Goal: Find specific page/section: Find specific page/section

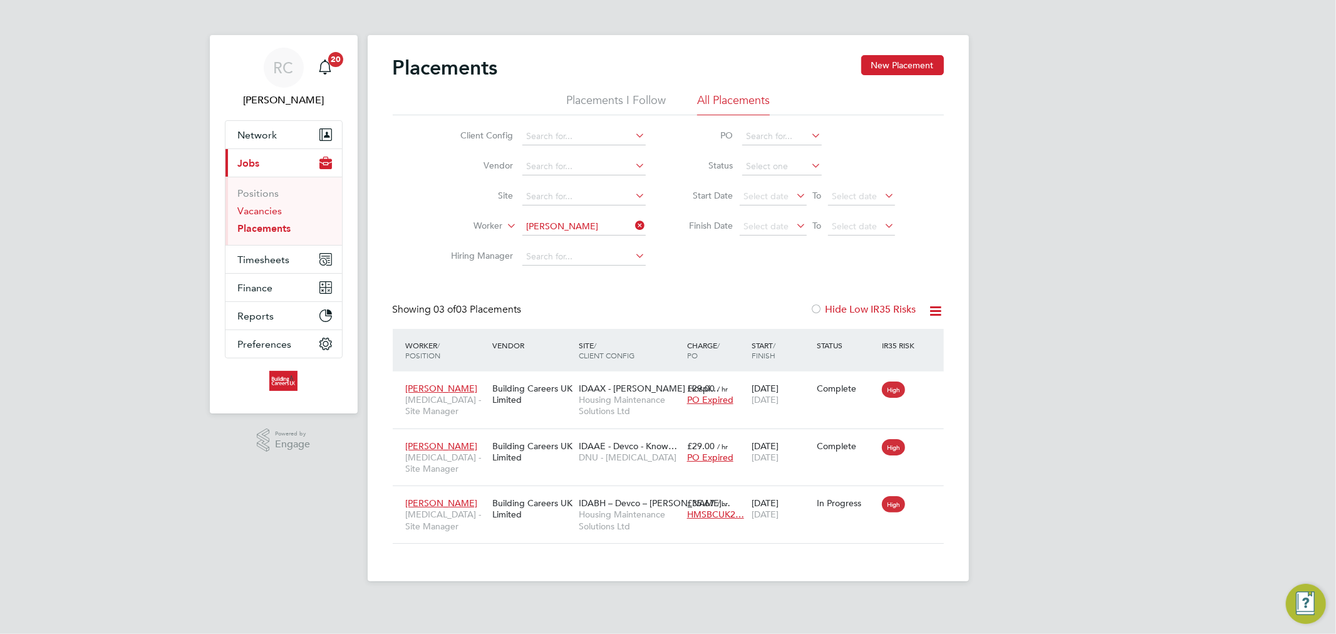
click at [271, 212] on link "Vacancies" at bounding box center [260, 211] width 44 height 12
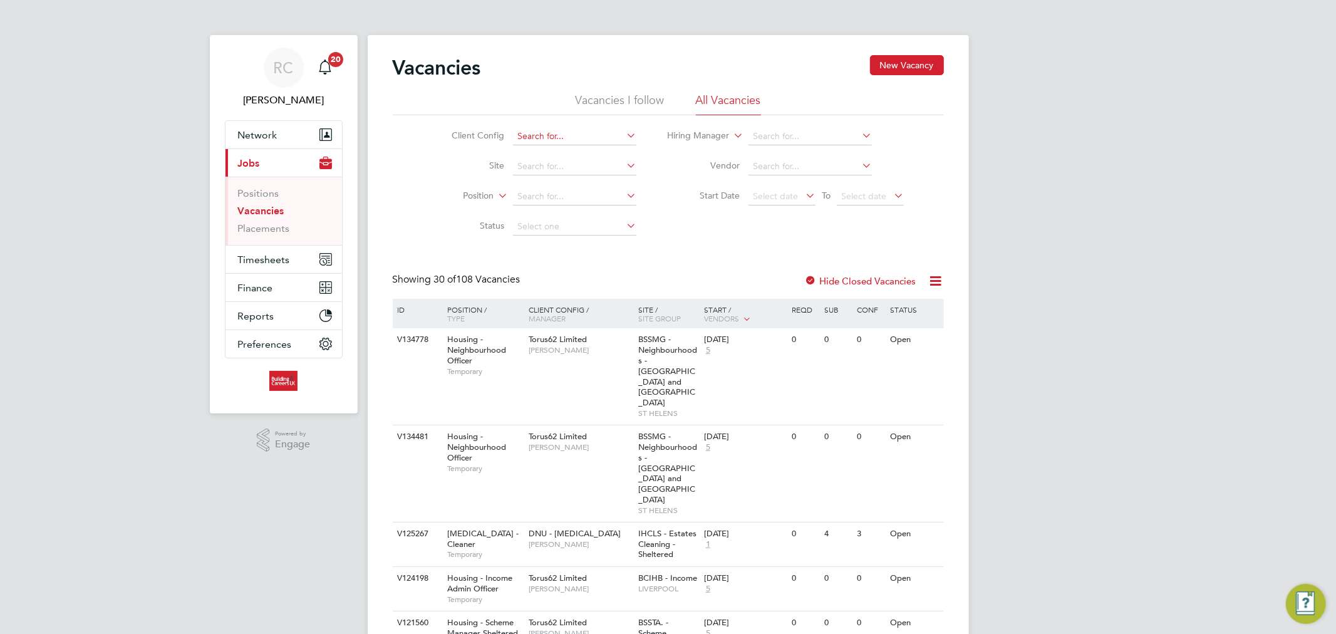
click at [565, 140] on input at bounding box center [574, 137] width 123 height 18
click at [433, 157] on li "Site" at bounding box center [533, 167] width 235 height 30
click at [552, 204] on input at bounding box center [574, 197] width 123 height 18
click at [458, 204] on li "Position" at bounding box center [533, 197] width 235 height 30
click at [268, 138] on span "Network" at bounding box center [257, 135] width 39 height 12
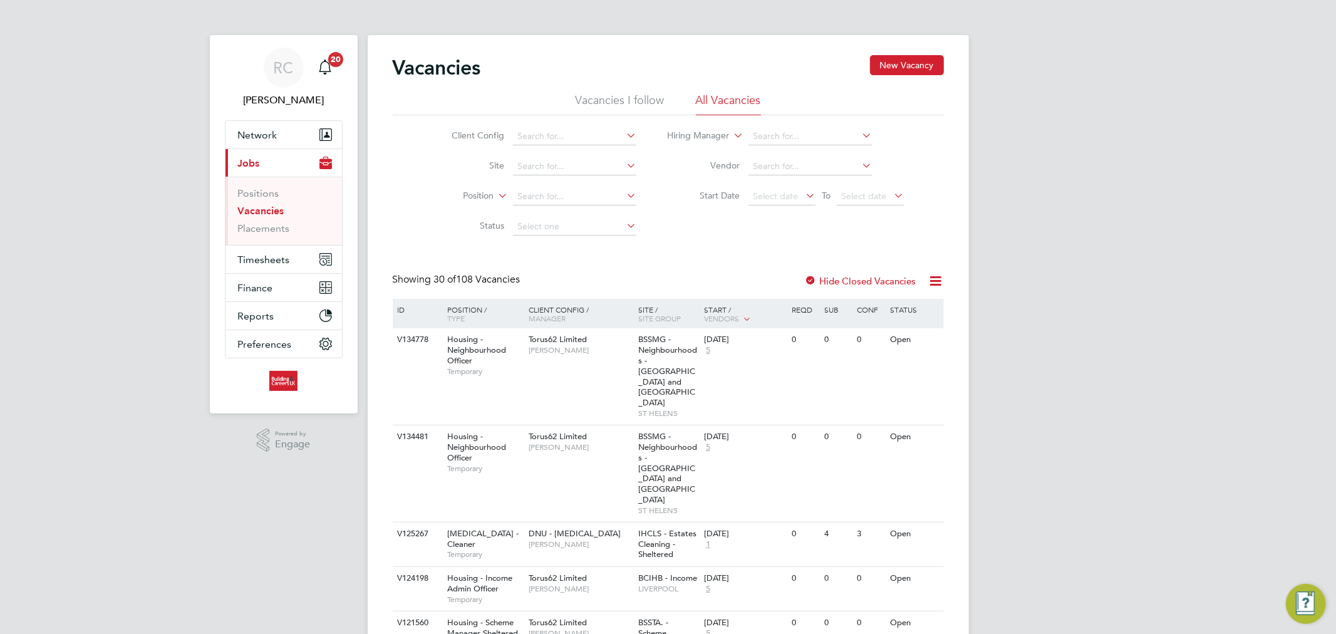
click at [546, 142] on input at bounding box center [574, 137] width 123 height 18
click at [581, 155] on li "Hous ing Maintenance Solutions Ltd" at bounding box center [624, 153] width 224 height 17
type input "Housing Maintenance Solutions Ltd"
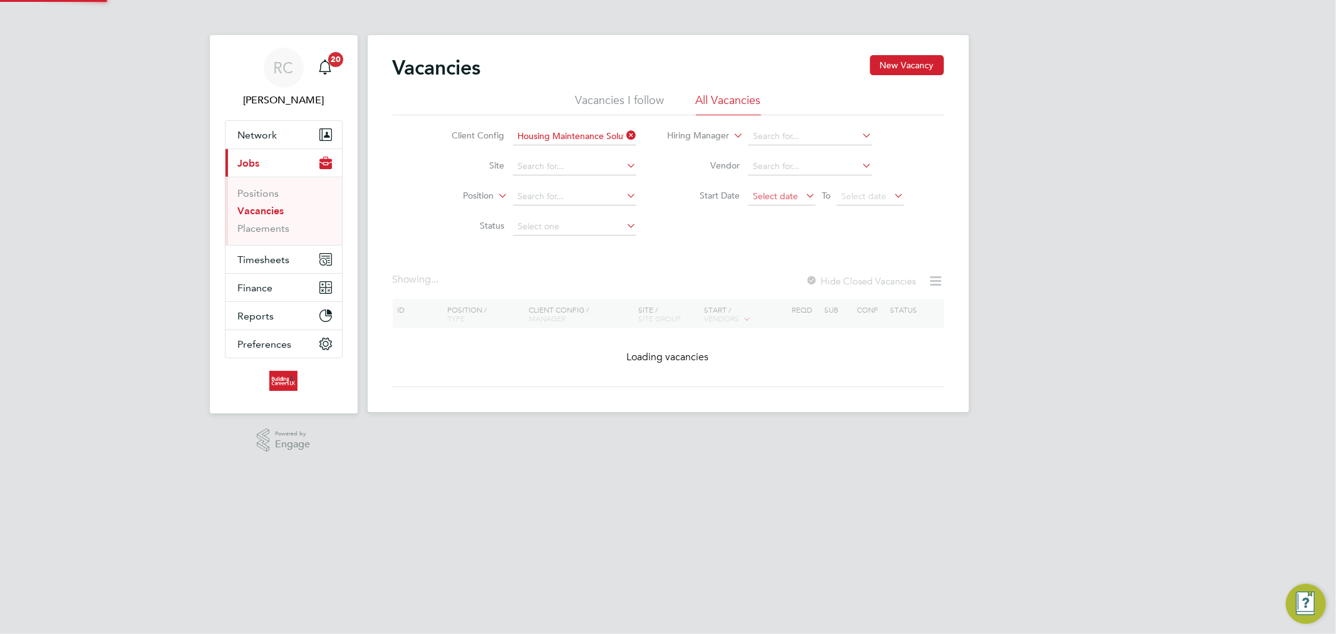
click at [768, 194] on span "Select date" at bounding box center [775, 195] width 45 height 11
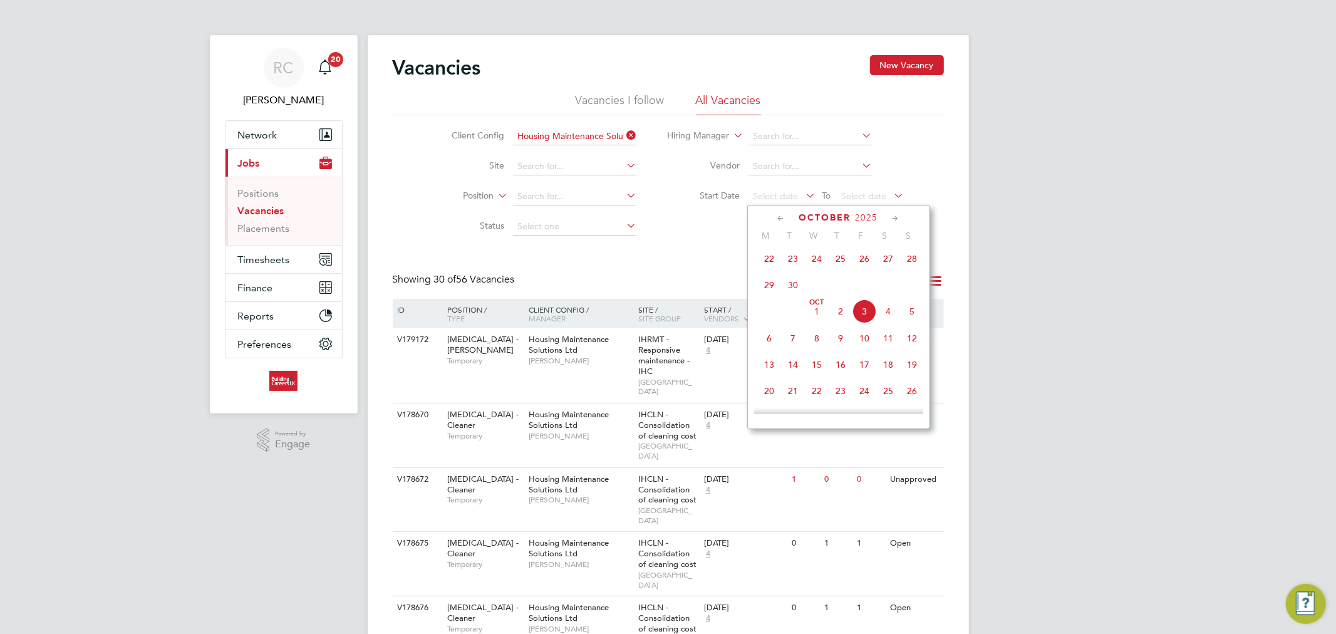
click at [763, 296] on span "29" at bounding box center [769, 285] width 24 height 24
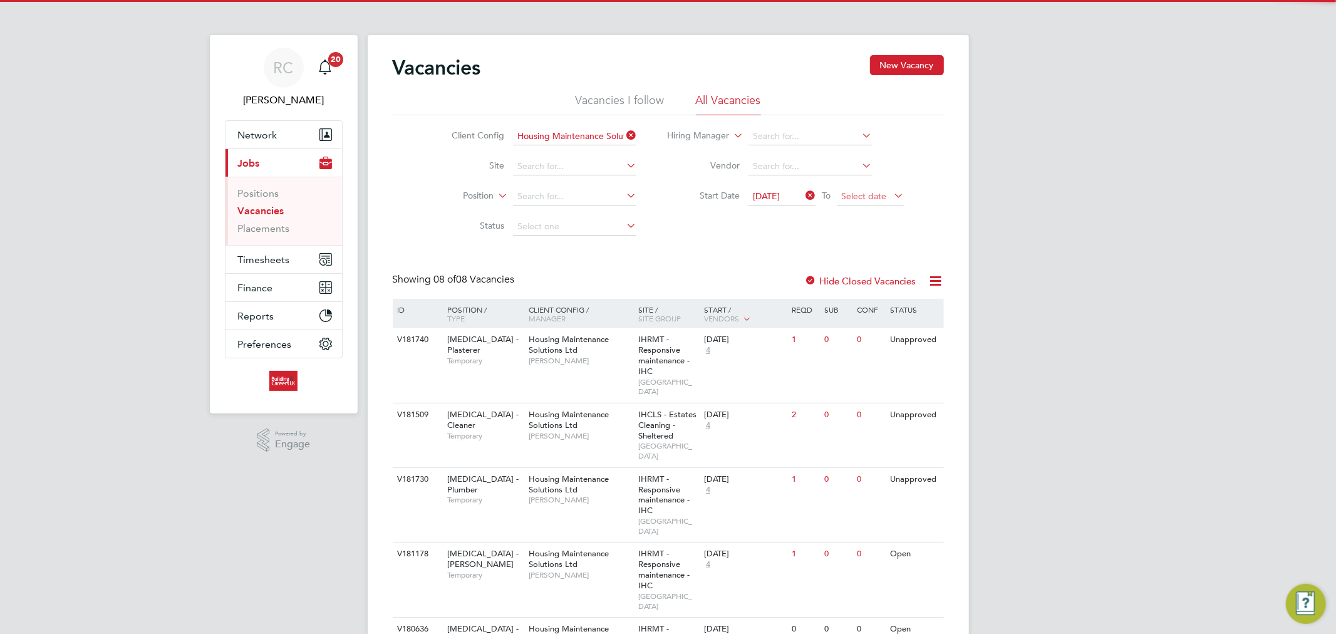
click at [858, 204] on span "Select date" at bounding box center [870, 196] width 67 height 17
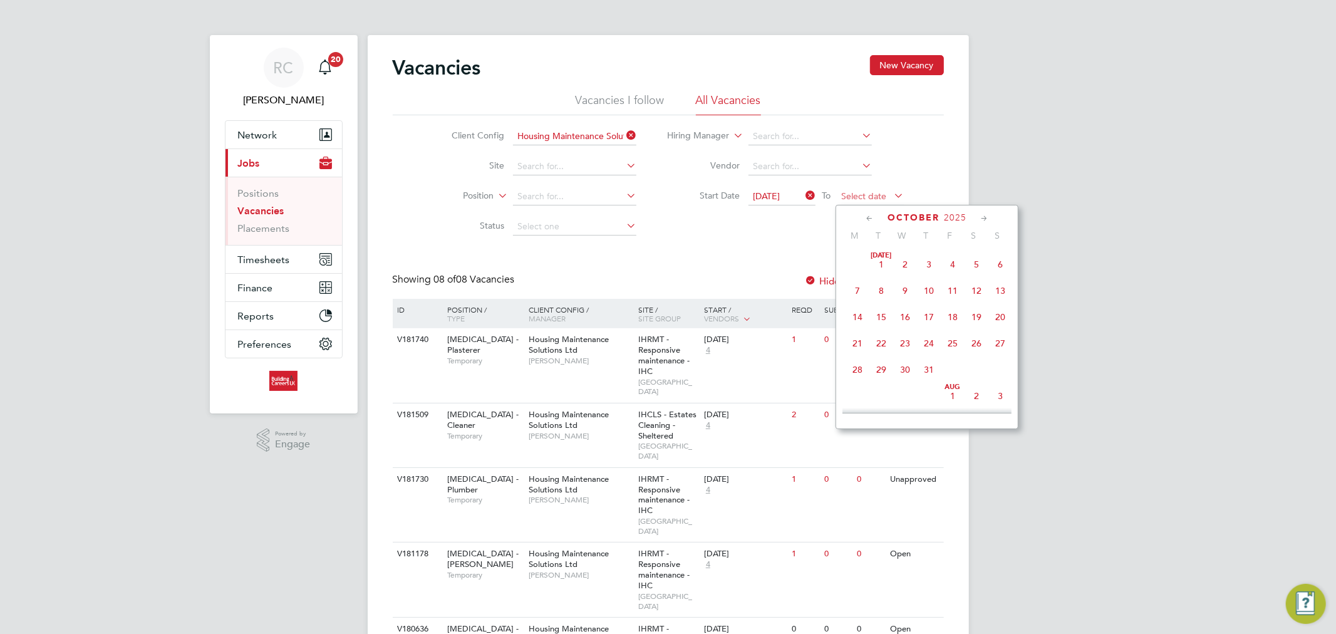
scroll to position [349, 0]
click at [754, 227] on div "Client Config Housing Maintenance Solutions Ltd Site Position Status Hiring Man…" at bounding box center [668, 178] width 551 height 126
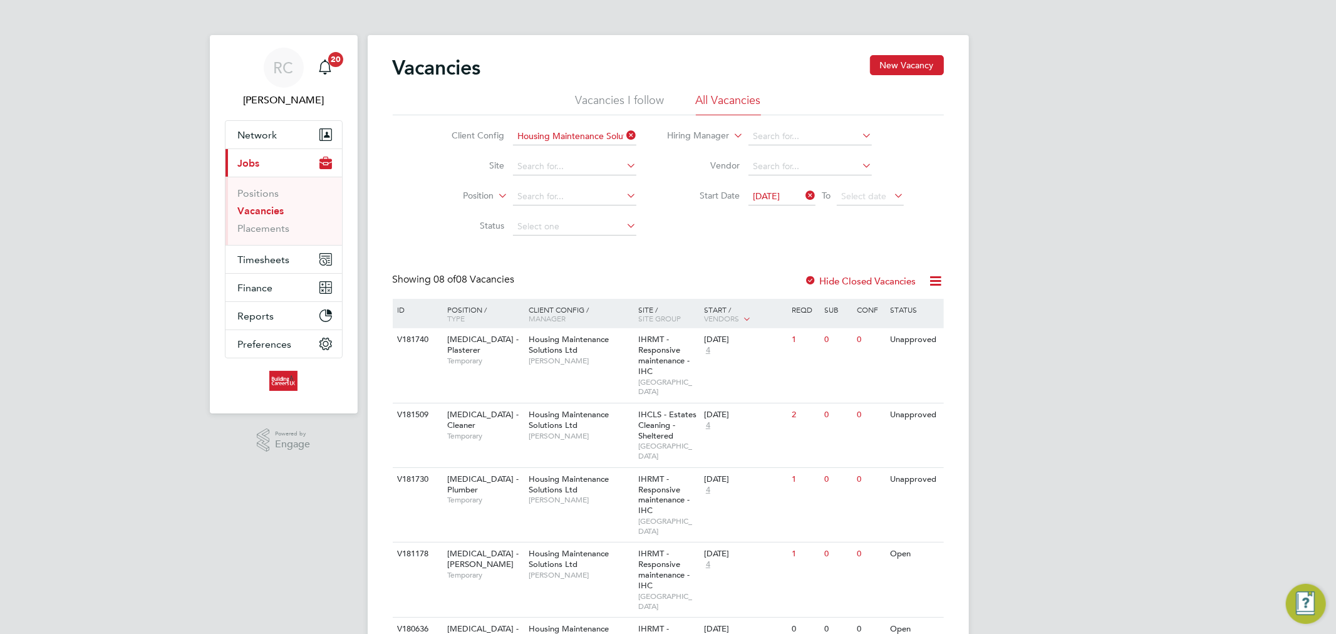
click at [772, 199] on span "[DATE]" at bounding box center [766, 195] width 27 height 11
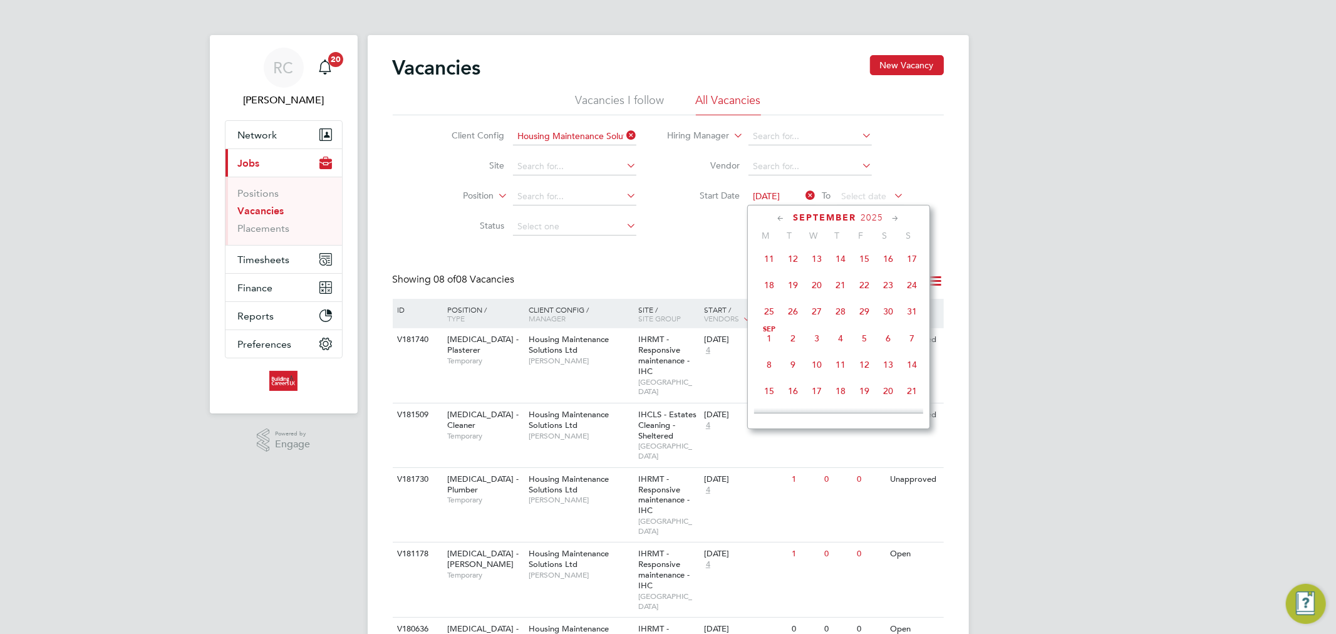
scroll to position [483, 0]
click at [766, 292] on span "22" at bounding box center [769, 283] width 24 height 24
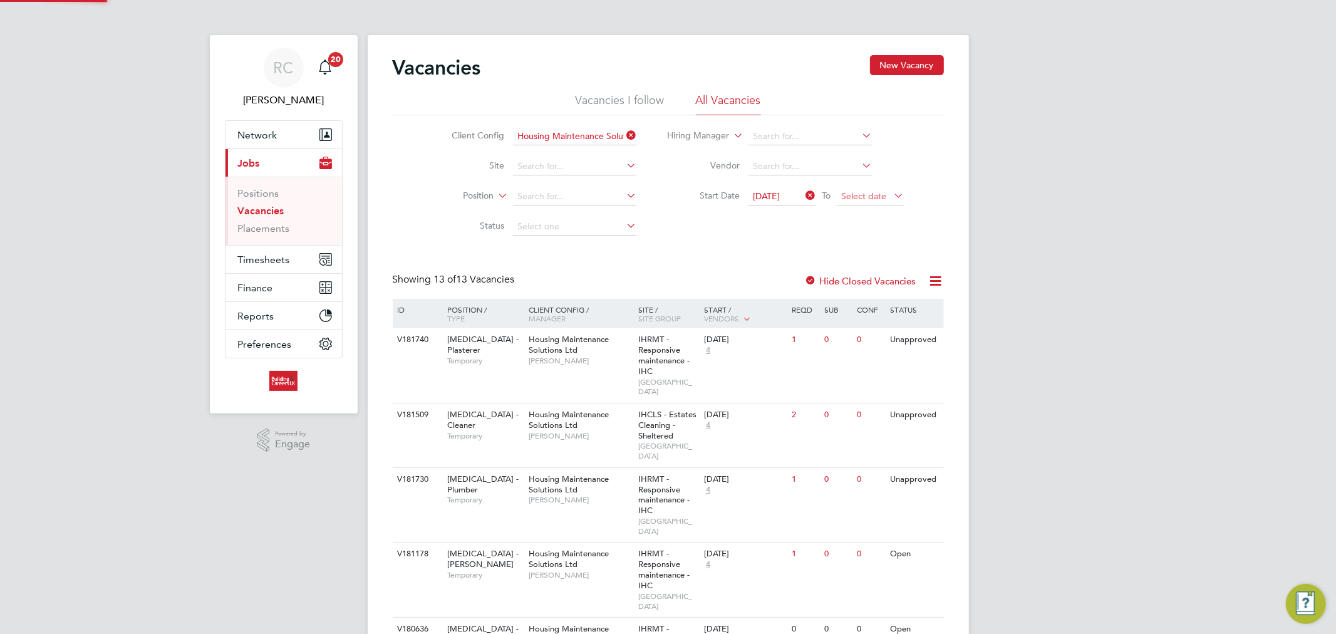
click at [840, 197] on span "Select date" at bounding box center [870, 196] width 67 height 17
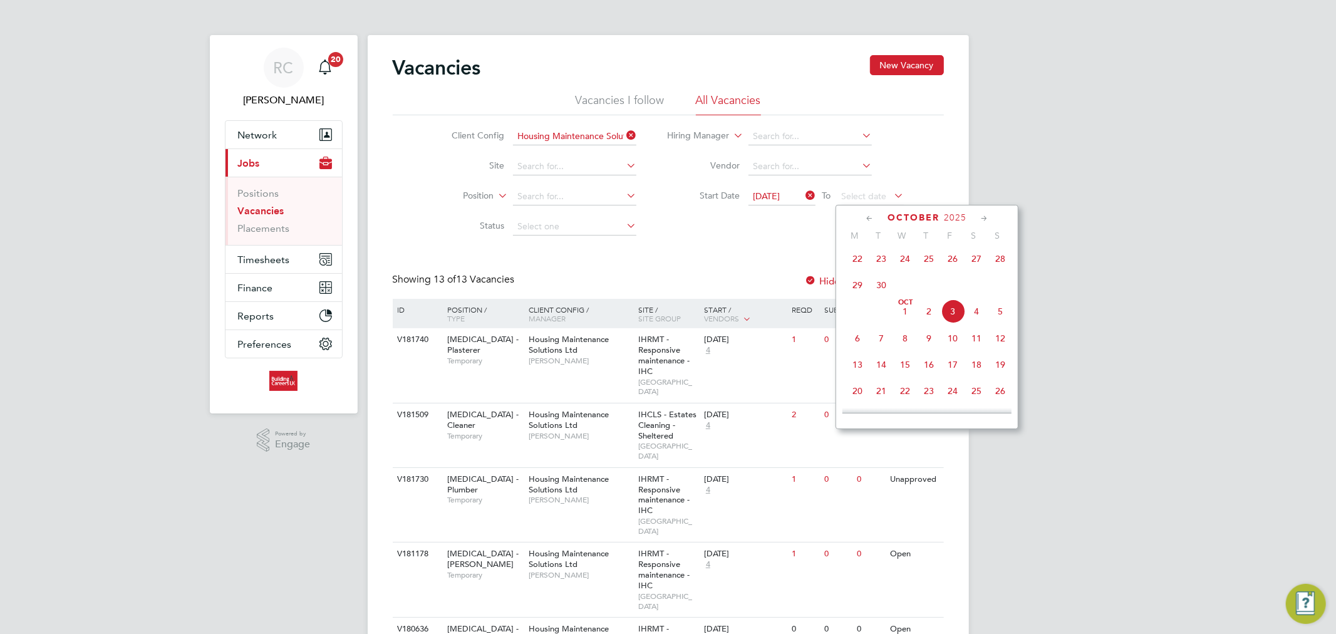
click at [998, 266] on span "28" at bounding box center [1000, 259] width 24 height 24
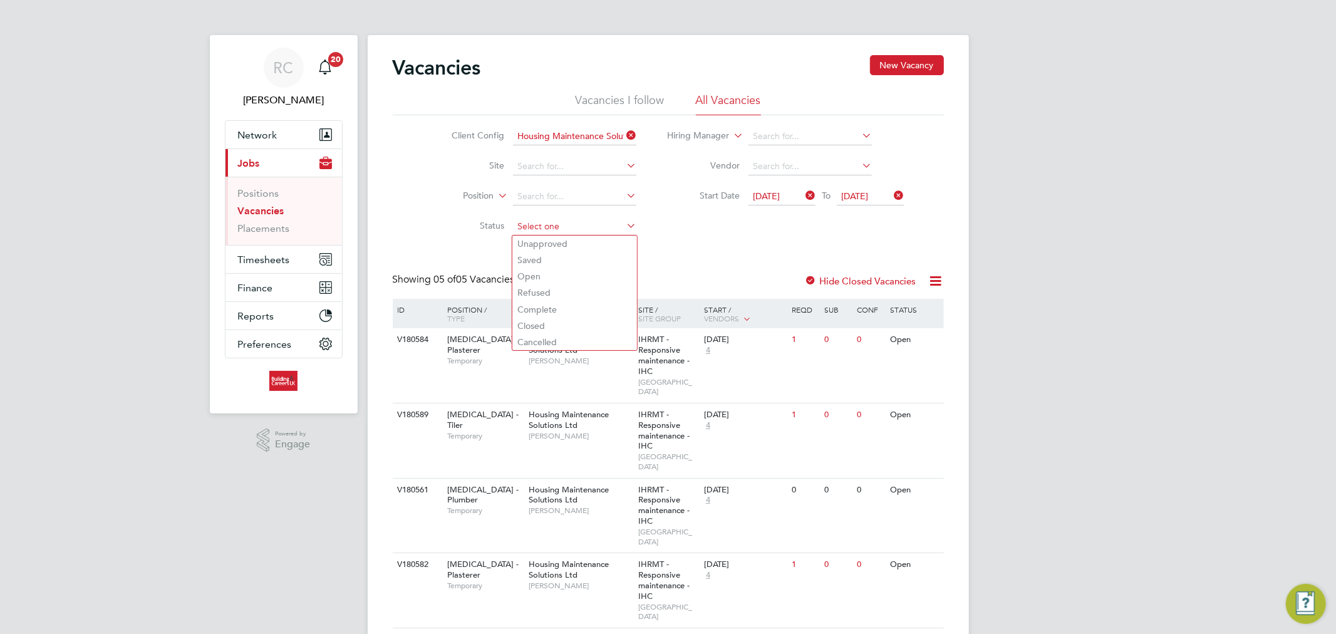
click at [560, 224] on input at bounding box center [574, 227] width 123 height 18
click at [556, 242] on li "Unapproved" at bounding box center [574, 243] width 125 height 16
type input "Unapproved"
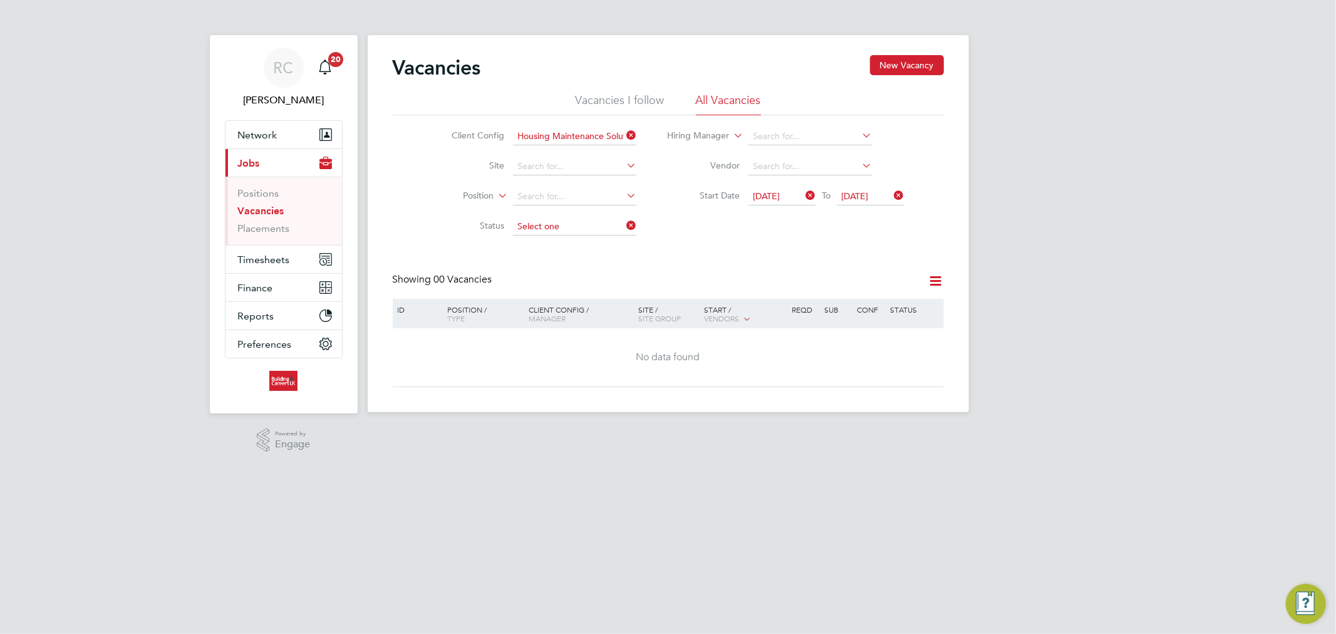
click at [550, 229] on input at bounding box center [574, 227] width 123 height 18
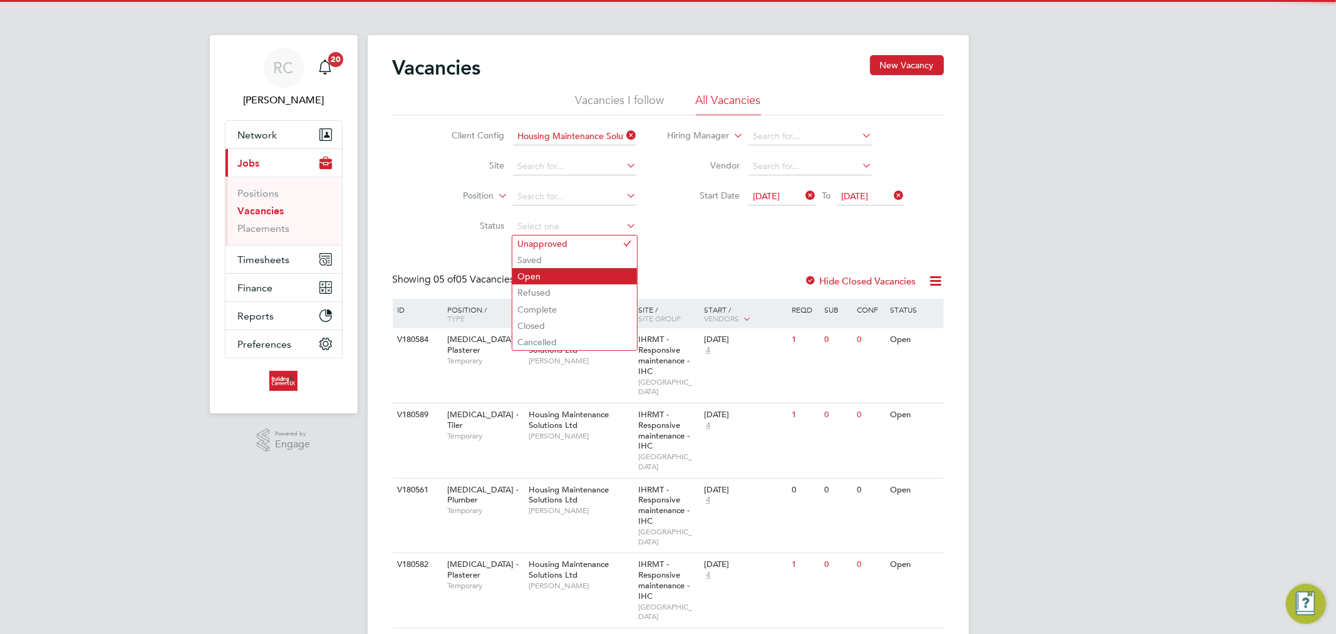
click at [547, 277] on li "Open" at bounding box center [574, 276] width 125 height 16
type input "Open"
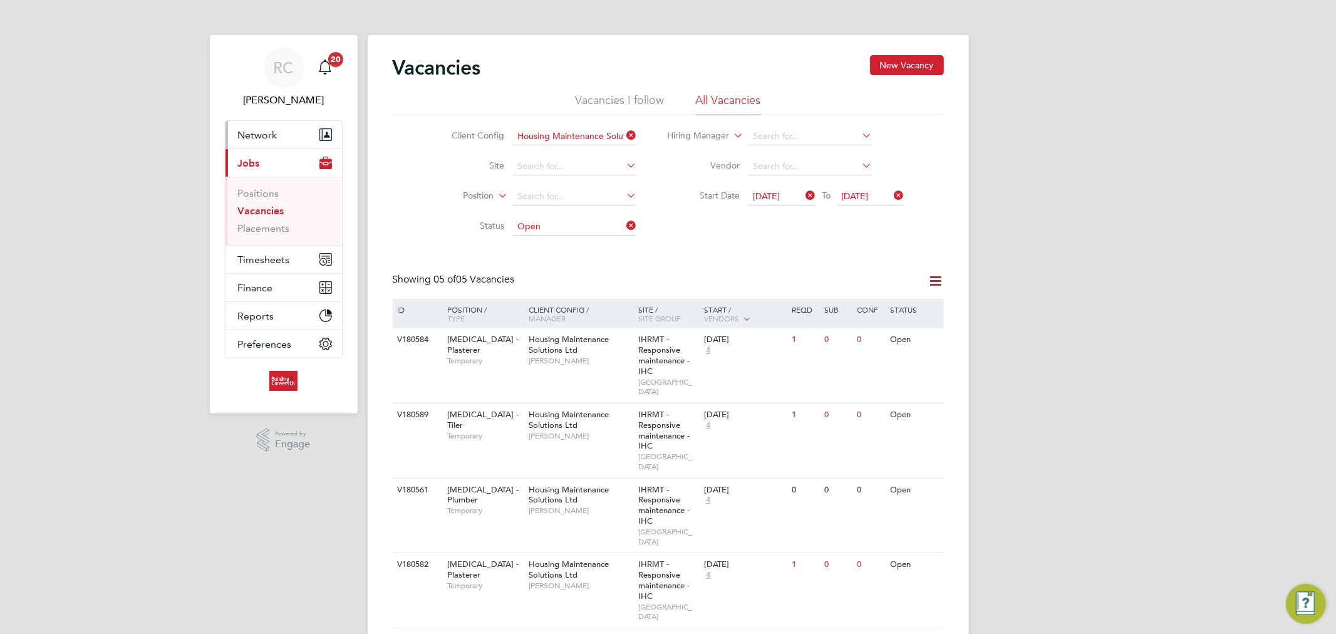
click at [299, 142] on button "Network" at bounding box center [283, 135] width 116 height 28
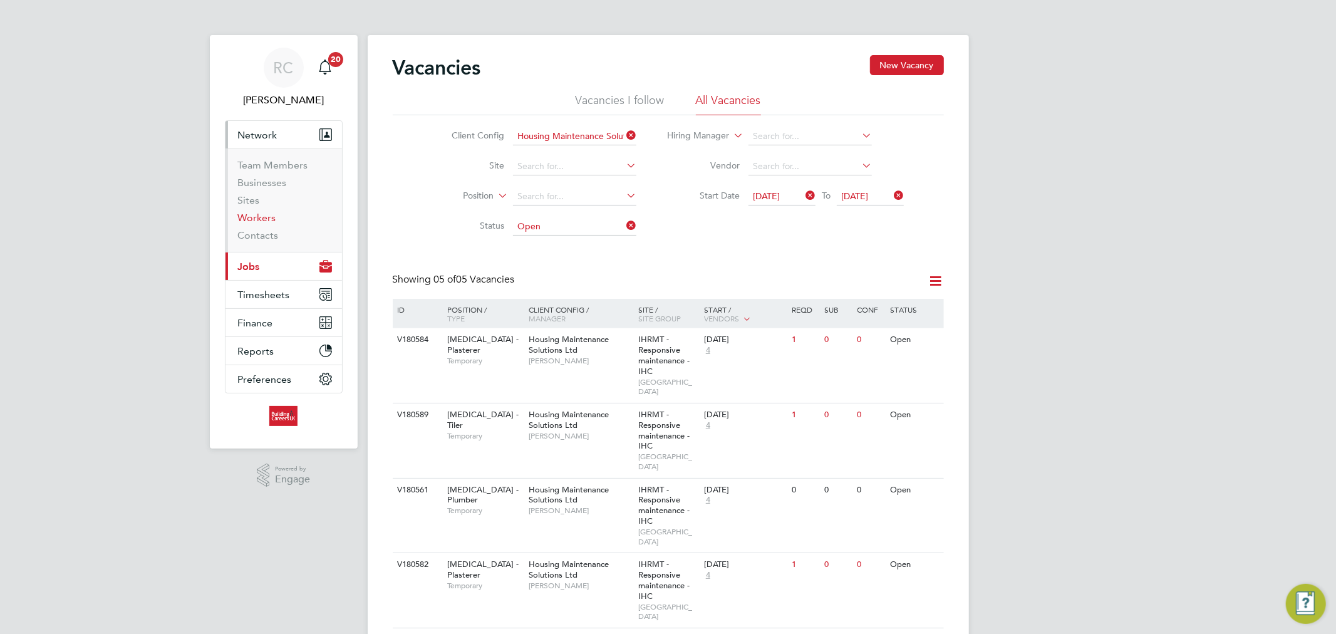
click at [271, 219] on link "Workers" at bounding box center [257, 218] width 38 height 12
